Goal: Complete application form: Complete application form

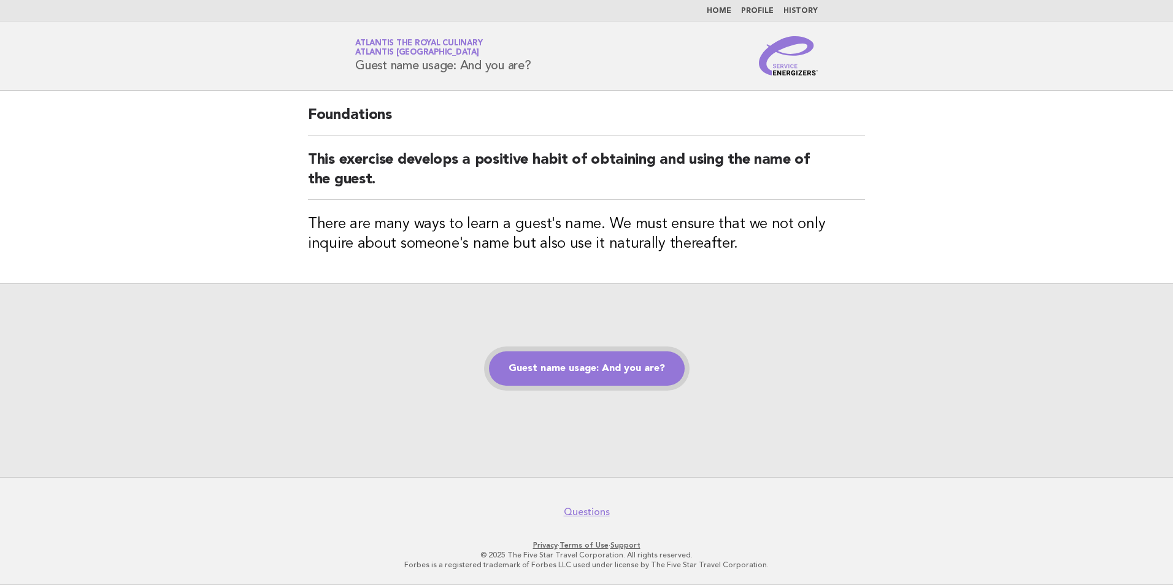
click at [636, 377] on link "Guest name usage: And you are?" at bounding box center [587, 368] width 196 height 34
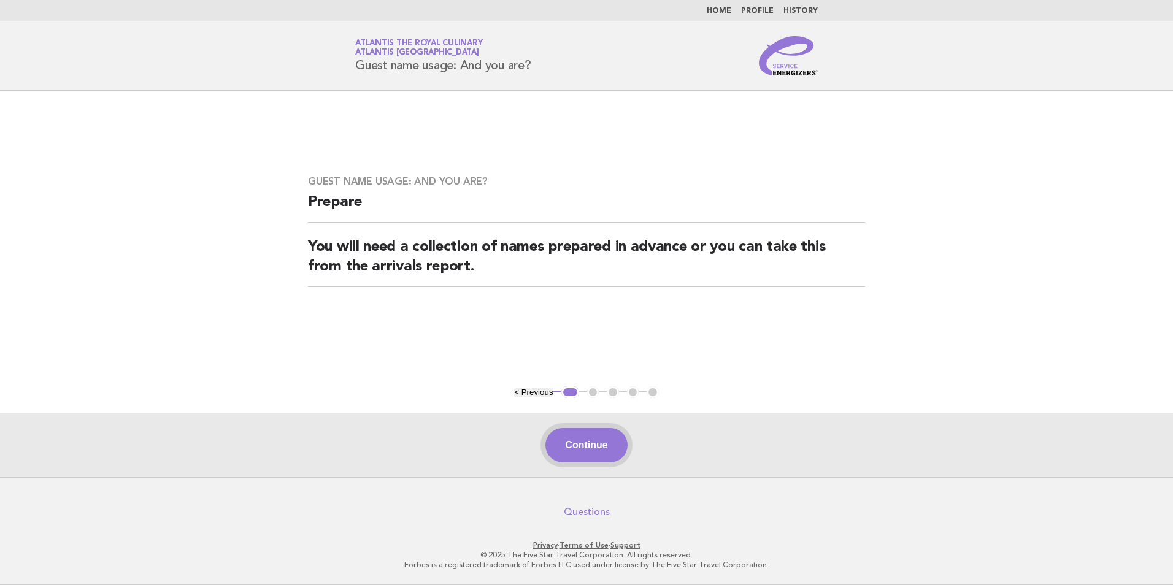
click at [615, 443] on button "Continue" at bounding box center [586, 445] width 82 height 34
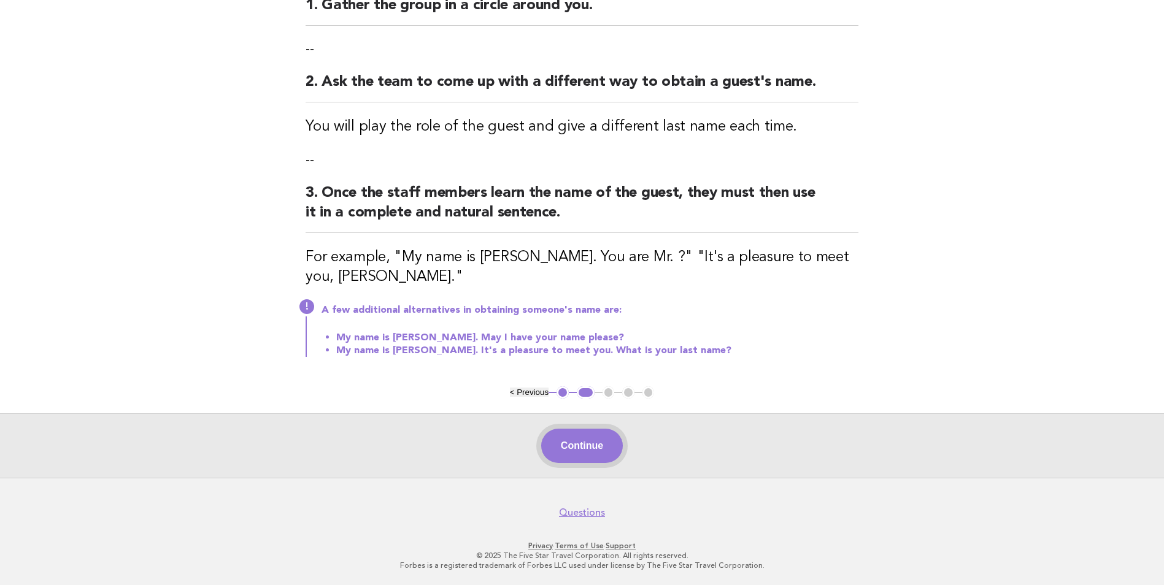
click at [575, 431] on button "Continue" at bounding box center [582, 446] width 82 height 34
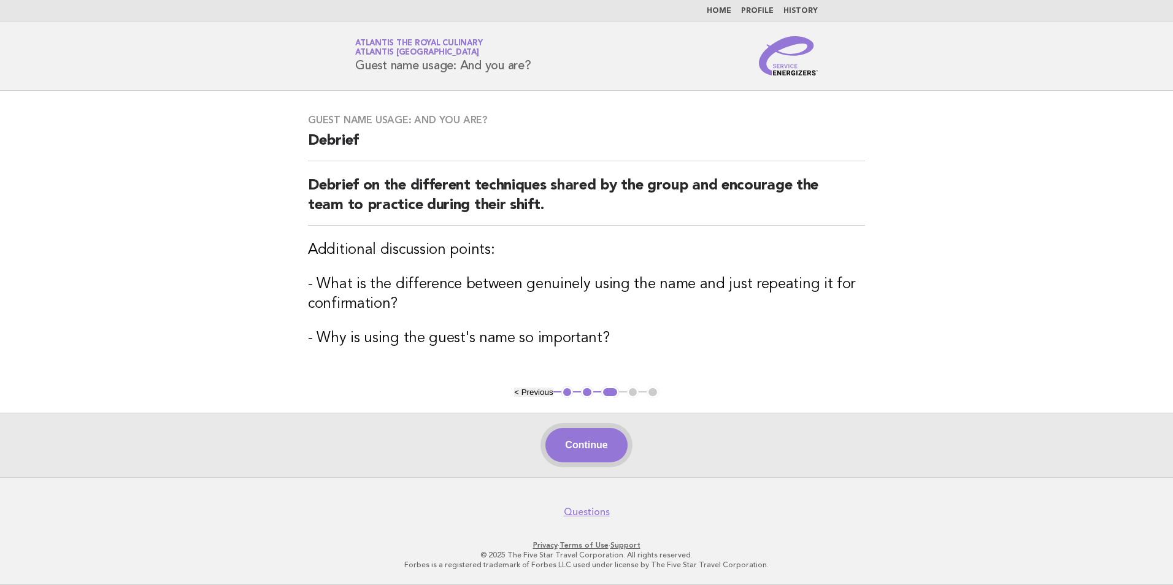
click at [615, 450] on button "Continue" at bounding box center [586, 445] width 82 height 34
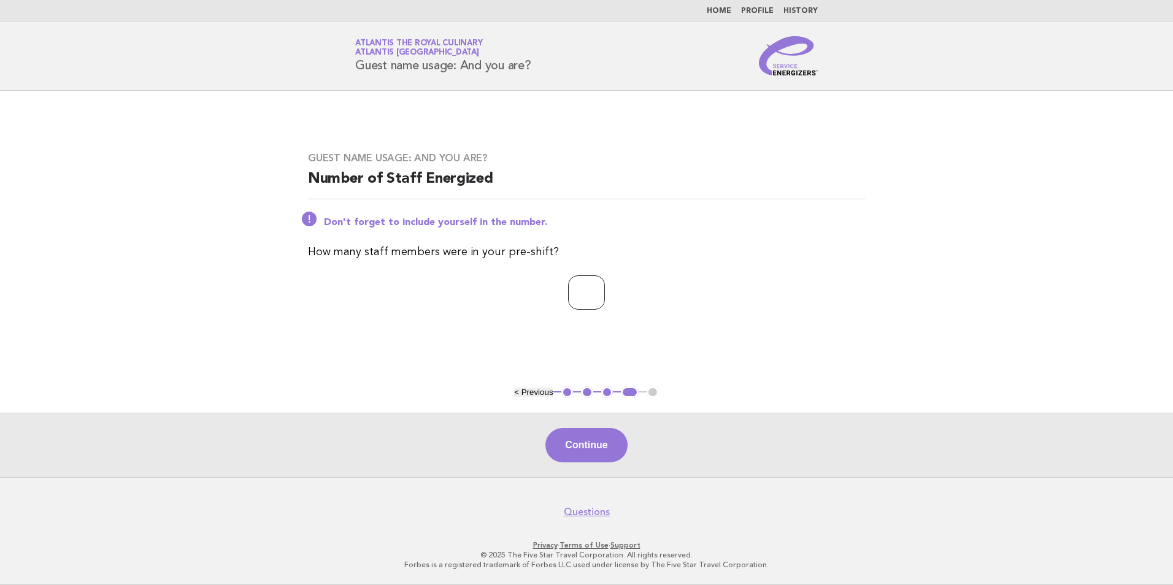
click at [605, 290] on input "*" at bounding box center [586, 292] width 37 height 34
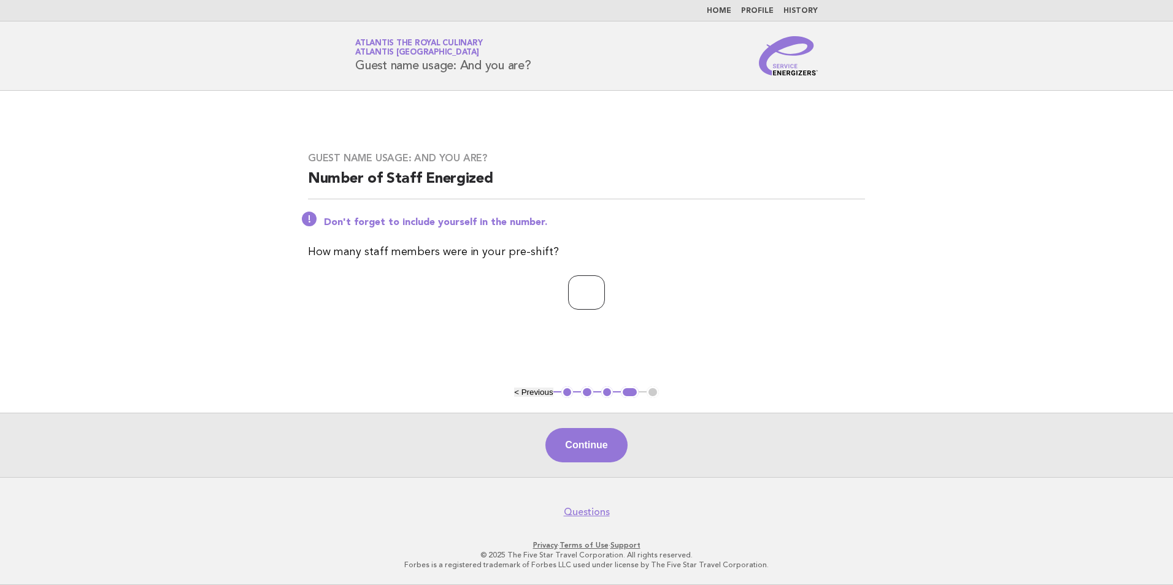
click at [605, 290] on input "*" at bounding box center [586, 292] width 37 height 34
type input "*"
click at [605, 290] on input "*" at bounding box center [586, 292] width 37 height 34
click at [579, 444] on button "Continue" at bounding box center [586, 445] width 82 height 34
